Goal: Find specific page/section: Find specific page/section

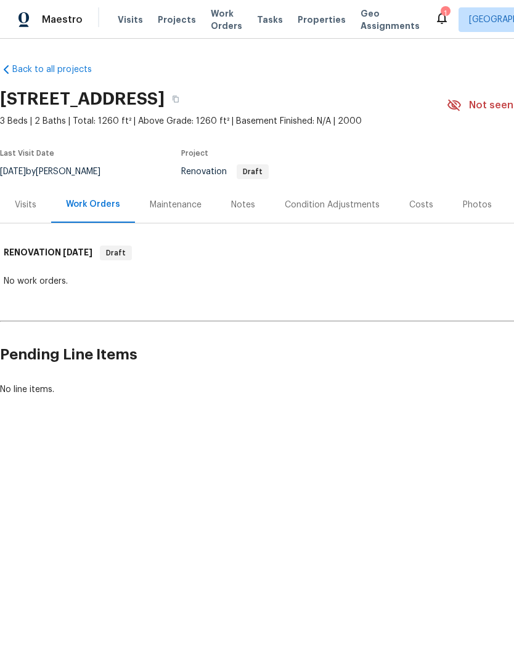
click at [416, 204] on div "Costs" at bounding box center [421, 205] width 24 height 12
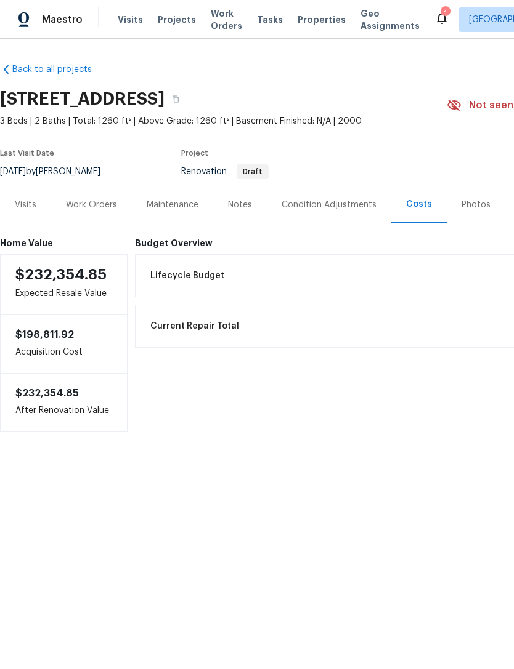
click at [24, 211] on div "Visits" at bounding box center [26, 205] width 22 height 12
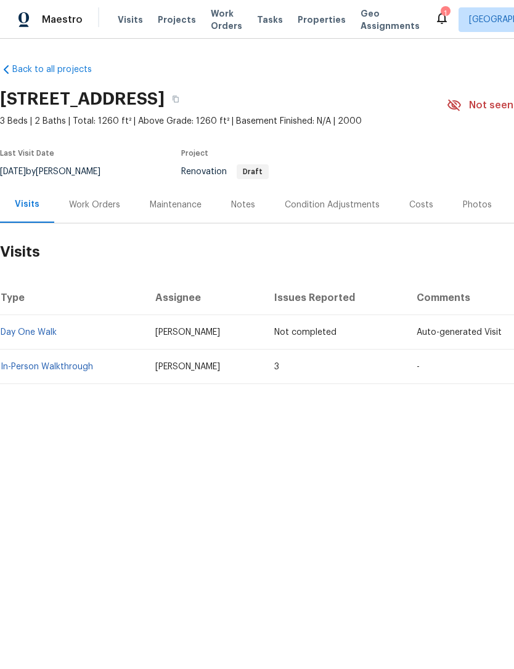
click at [37, 366] on link "In-Person Walkthrough" at bounding box center [47, 367] width 92 height 9
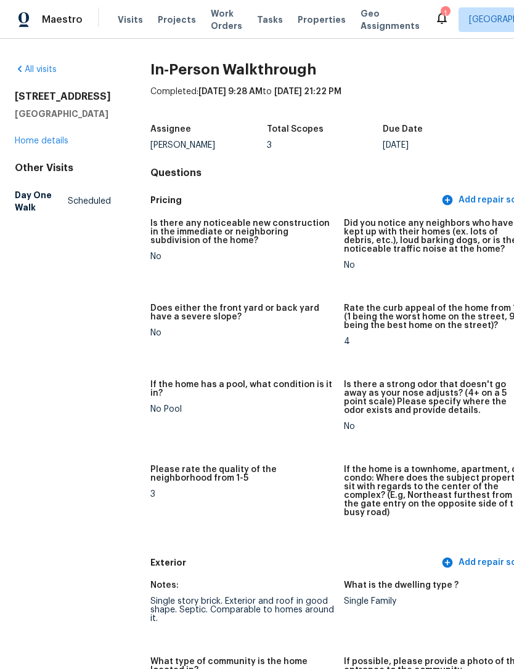
click at [31, 145] on link "Home details" at bounding box center [42, 141] width 54 height 9
